Goal: Check status: Verify the current state of an ongoing process or item

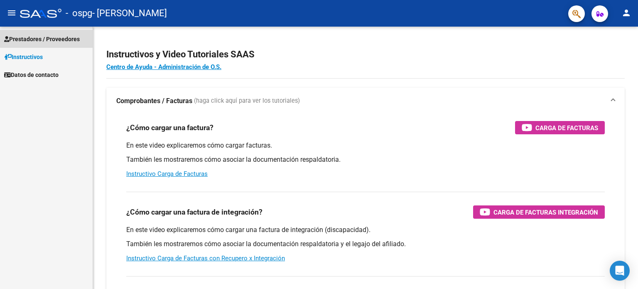
click at [51, 38] on span "Prestadores / Proveedores" at bounding box center [42, 38] width 76 height 9
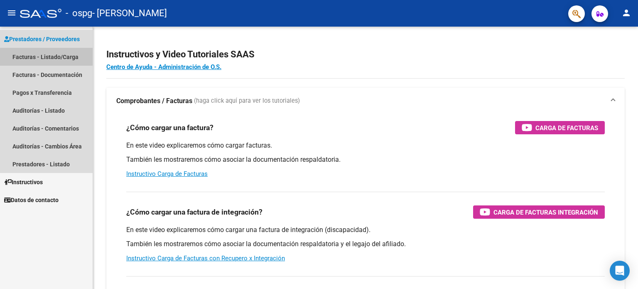
click at [50, 58] on link "Facturas - Listado/Carga" at bounding box center [46, 57] width 93 height 18
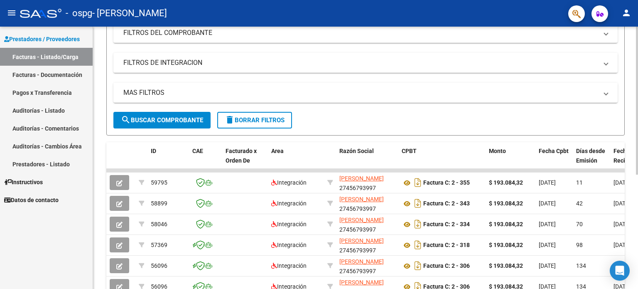
scroll to position [125, 0]
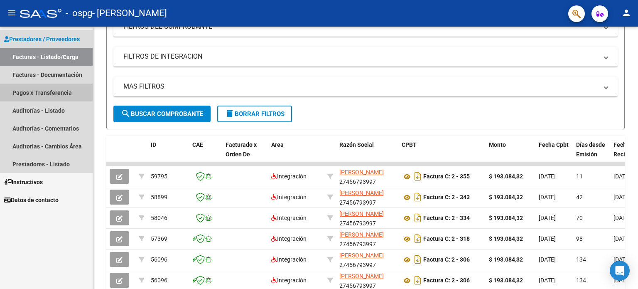
click at [44, 91] on link "Pagos x Transferencia" at bounding box center [46, 93] width 93 height 18
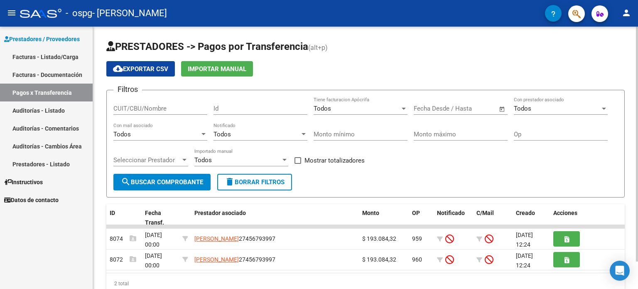
scroll to position [30, 0]
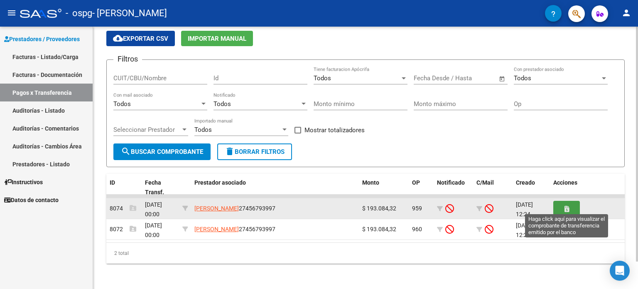
click at [565, 207] on icon "button" at bounding box center [567, 209] width 5 height 6
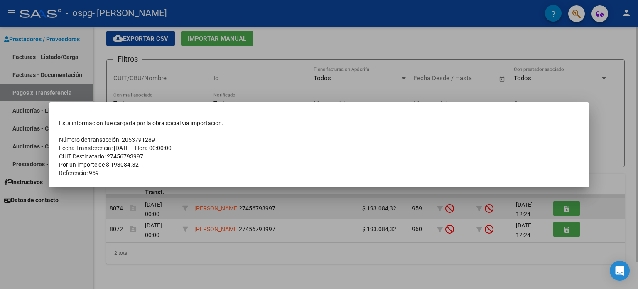
click at [565, 207] on div at bounding box center [319, 144] width 638 height 289
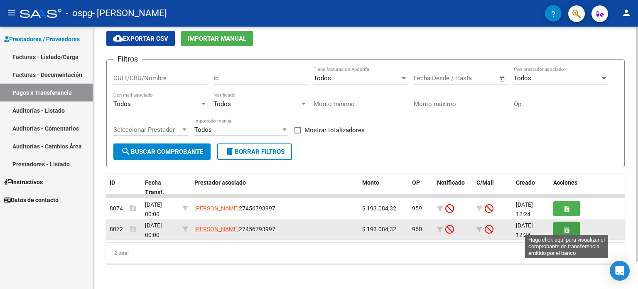
click at [567, 227] on icon "button" at bounding box center [567, 230] width 5 height 6
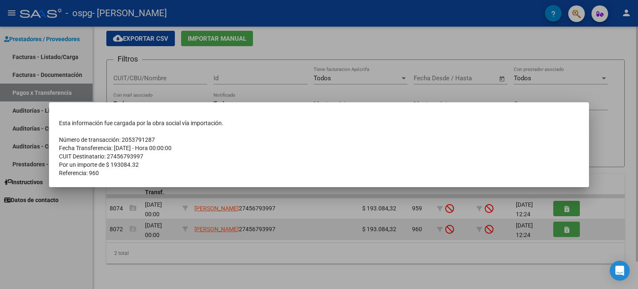
click at [567, 227] on div at bounding box center [319, 144] width 638 height 289
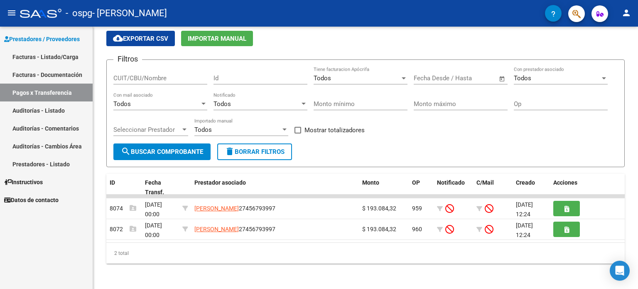
click at [48, 52] on link "Facturas - Listado/Carga" at bounding box center [46, 57] width 93 height 18
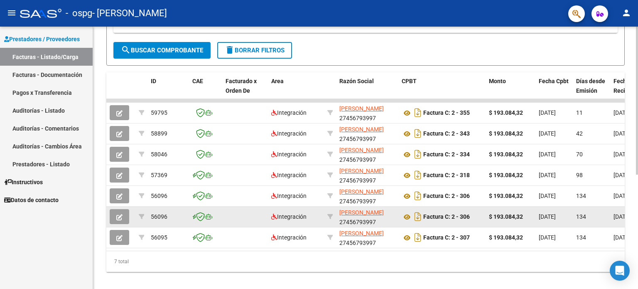
scroll to position [203, 0]
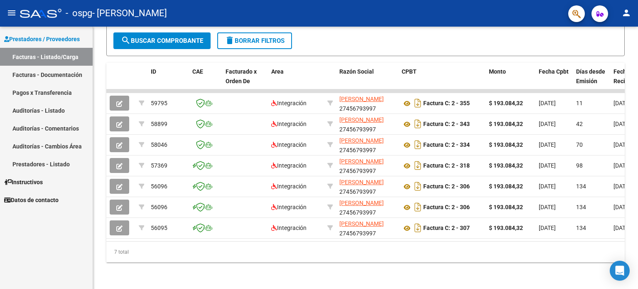
click at [58, 89] on link "Pagos x Transferencia" at bounding box center [46, 93] width 93 height 18
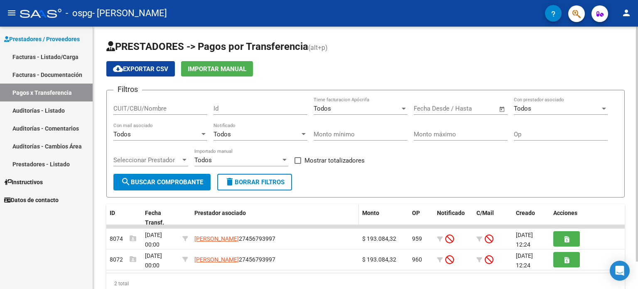
scroll to position [30, 0]
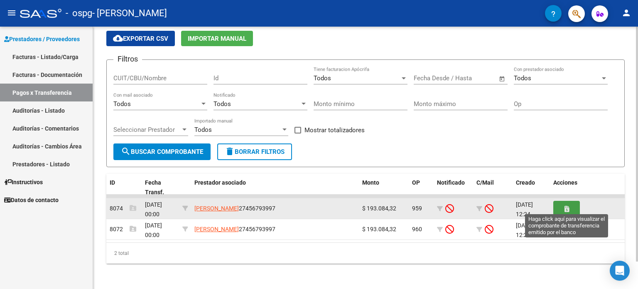
click at [564, 202] on button "button" at bounding box center [567, 208] width 27 height 15
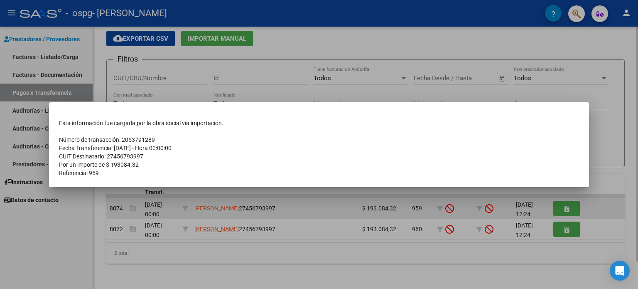
click at [564, 202] on div at bounding box center [319, 144] width 638 height 289
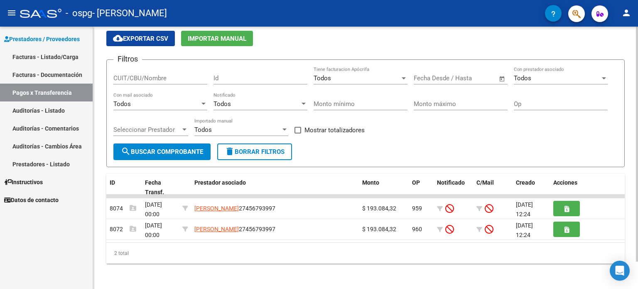
drag, startPoint x: 504, startPoint y: 271, endPoint x: 585, endPoint y: 259, distance: 81.9
click at [585, 259] on div "PRESTADORES -> Pagos por Transferencia (alt+p) cloud_download Exportar CSV Impo…" at bounding box center [365, 143] width 545 height 294
drag, startPoint x: 593, startPoint y: 249, endPoint x: 370, endPoint y: 271, distance: 224.7
click at [369, 271] on div "PRESTADORES -> Pagos por Transferencia (alt+p) cloud_download Exportar CSV Impo…" at bounding box center [365, 143] width 545 height 294
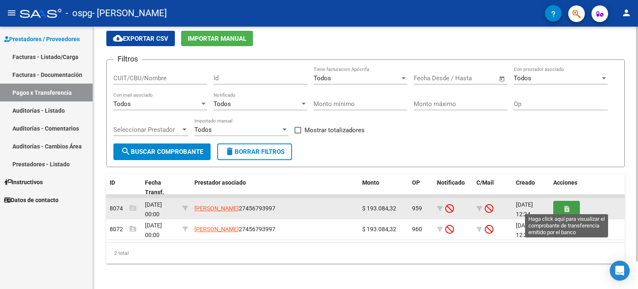
click at [568, 204] on span "button" at bounding box center [567, 207] width 5 height 7
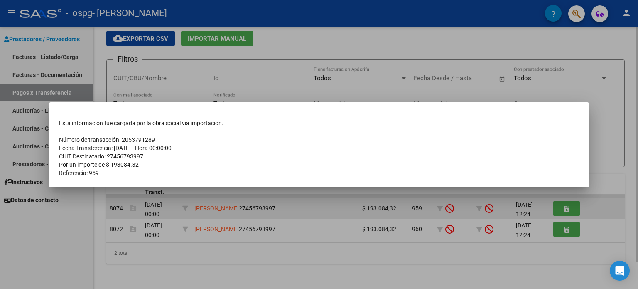
click at [568, 203] on div at bounding box center [319, 144] width 638 height 289
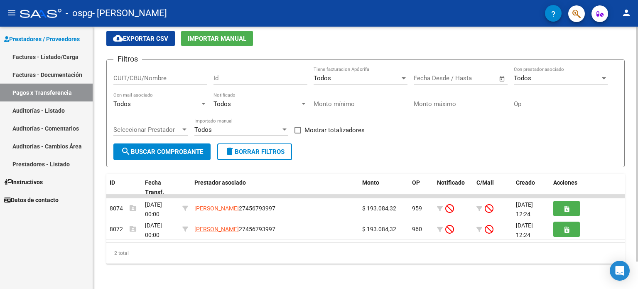
drag, startPoint x: 605, startPoint y: 26, endPoint x: 582, endPoint y: 49, distance: 32.3
